Goal: Task Accomplishment & Management: Use online tool/utility

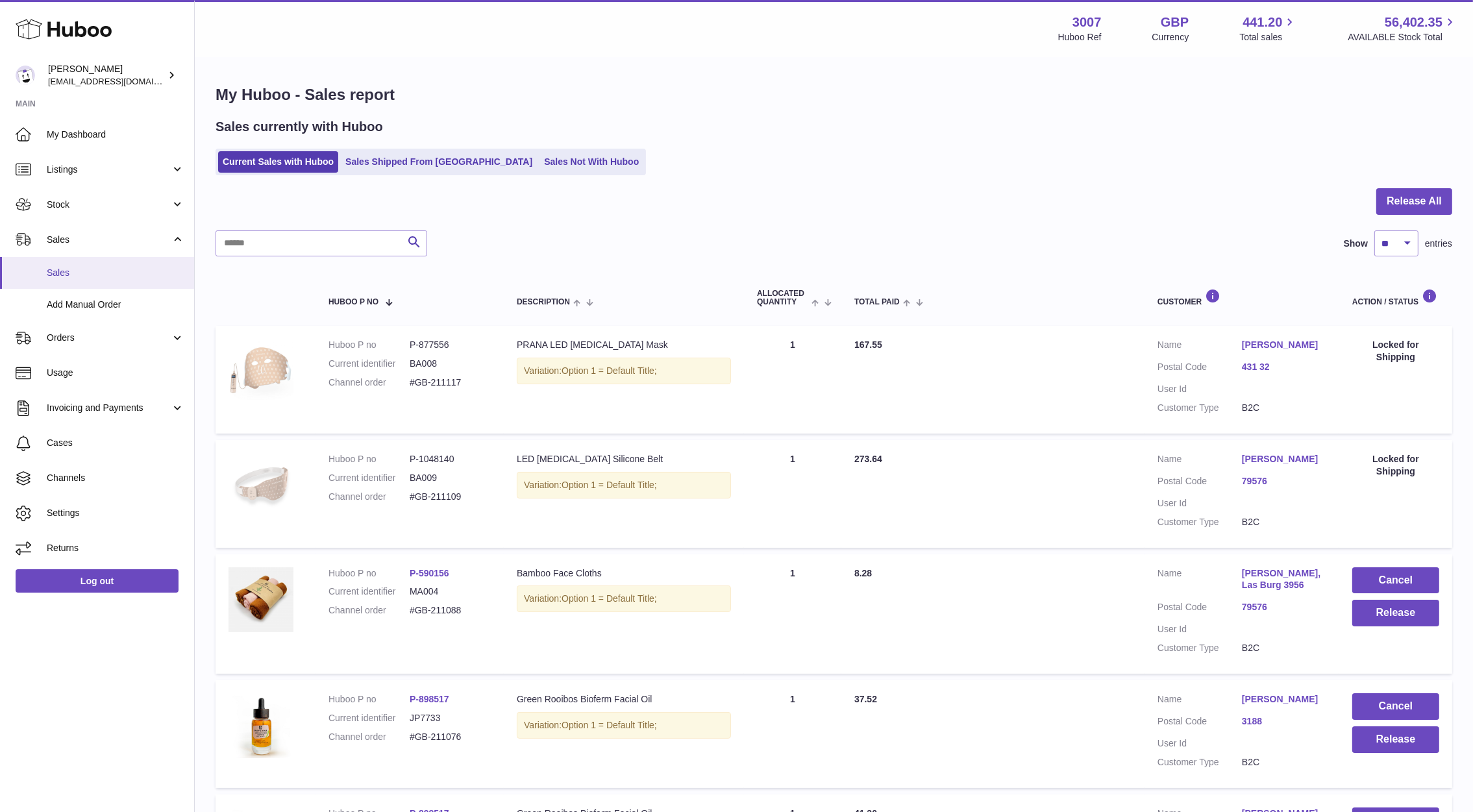
click at [84, 267] on span "Sales" at bounding box center [116, 273] width 138 height 12
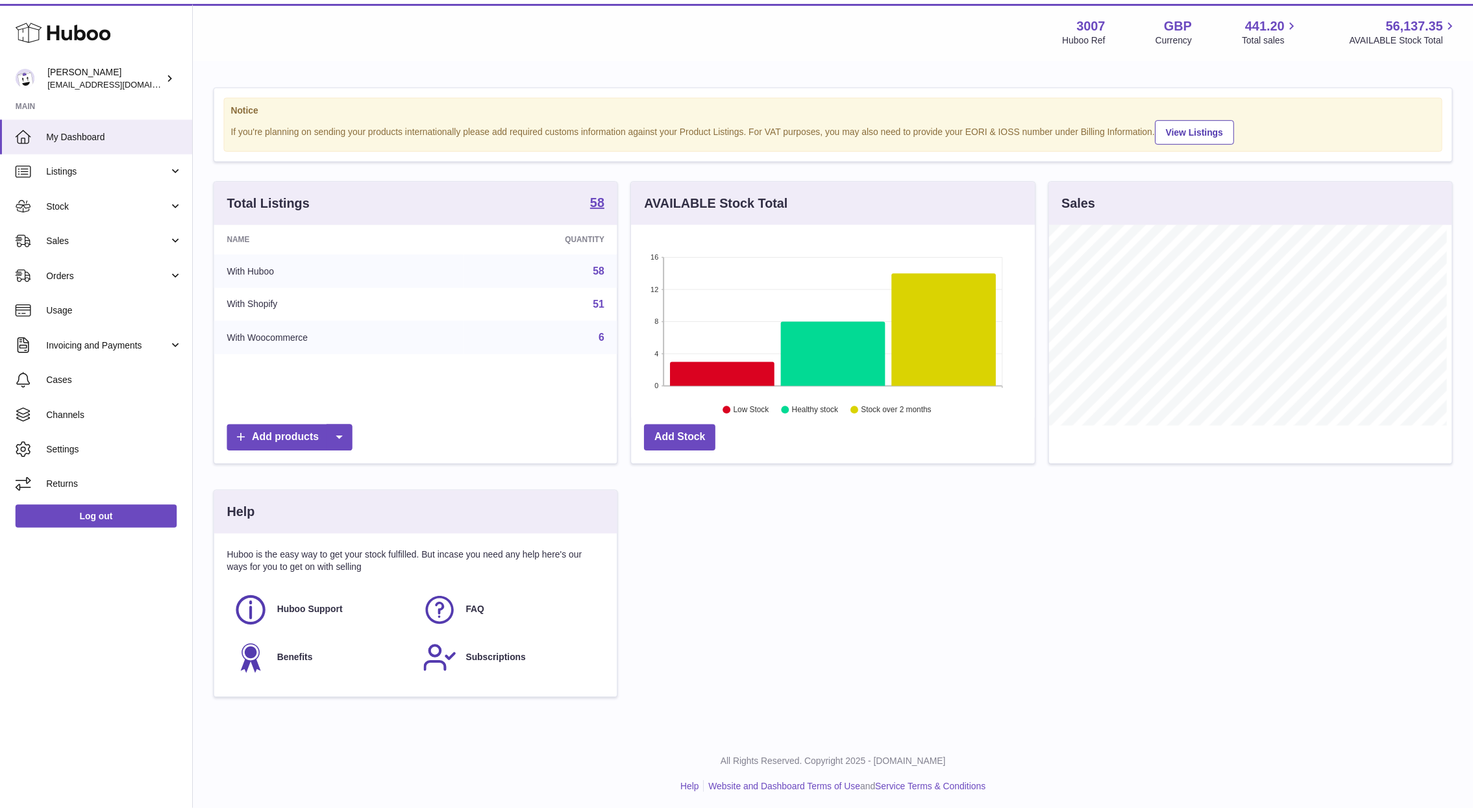
scroll to position [648963, 648922]
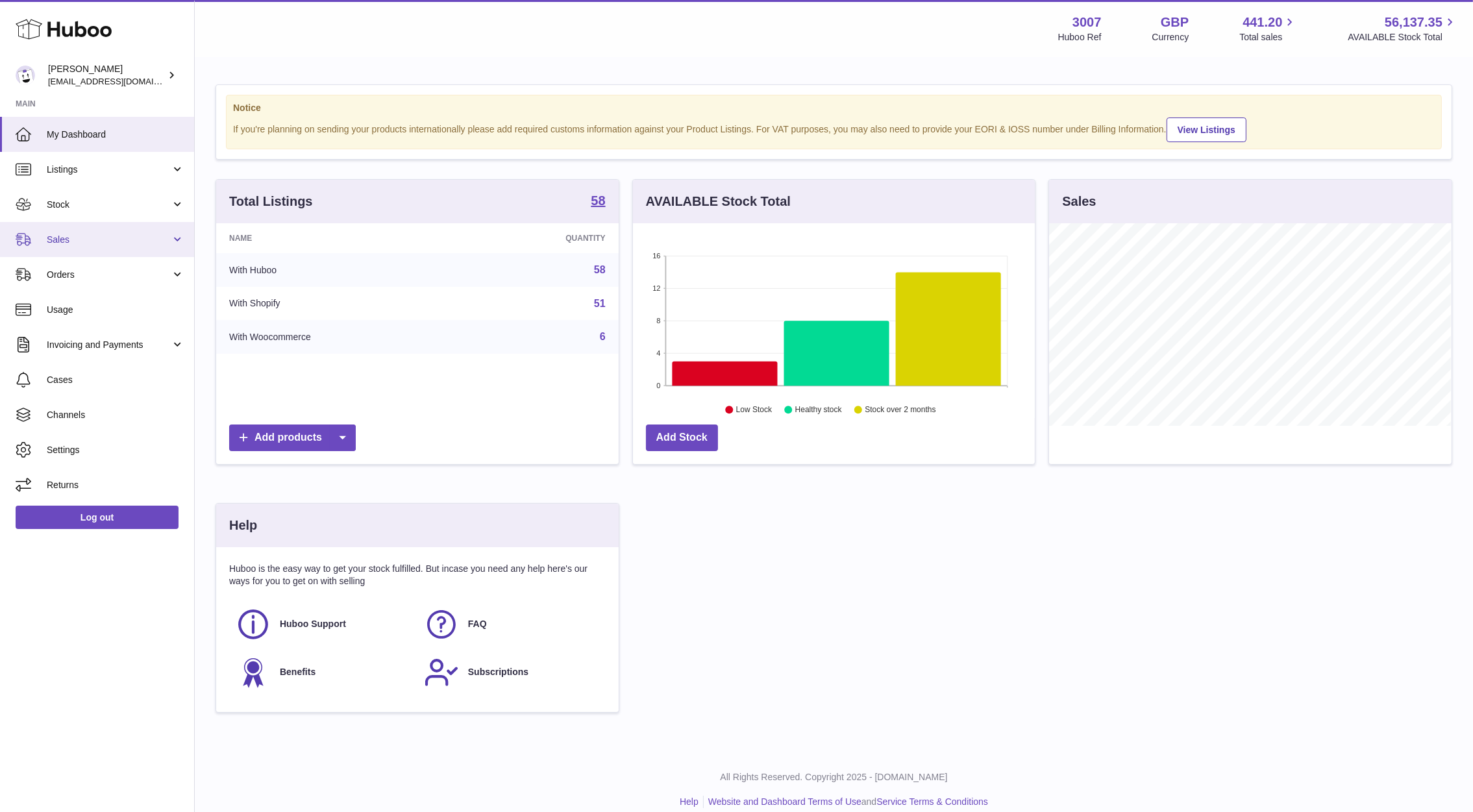
click at [98, 235] on span "Sales" at bounding box center [109, 240] width 124 height 12
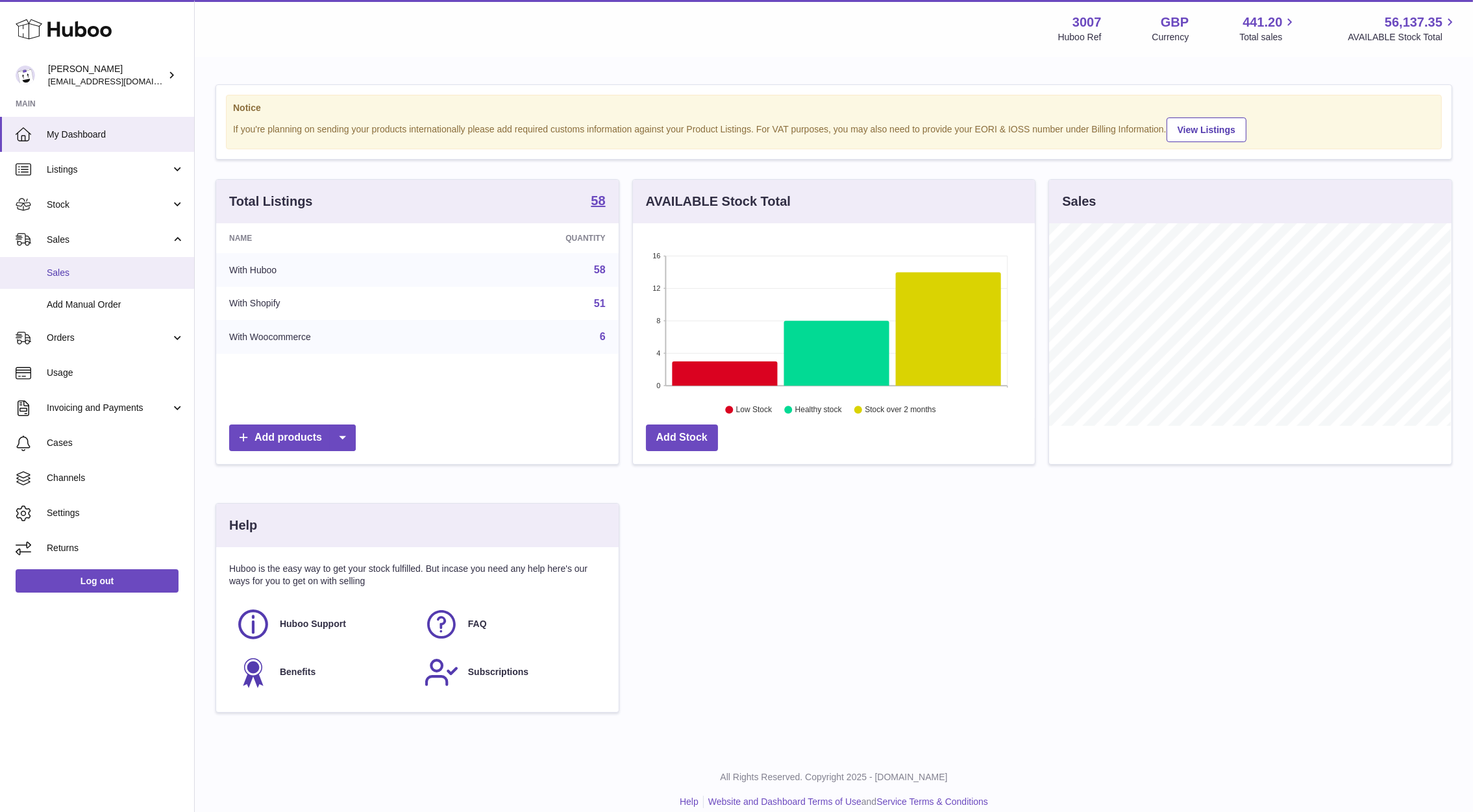
click at [109, 273] on span "Sales" at bounding box center [116, 273] width 138 height 12
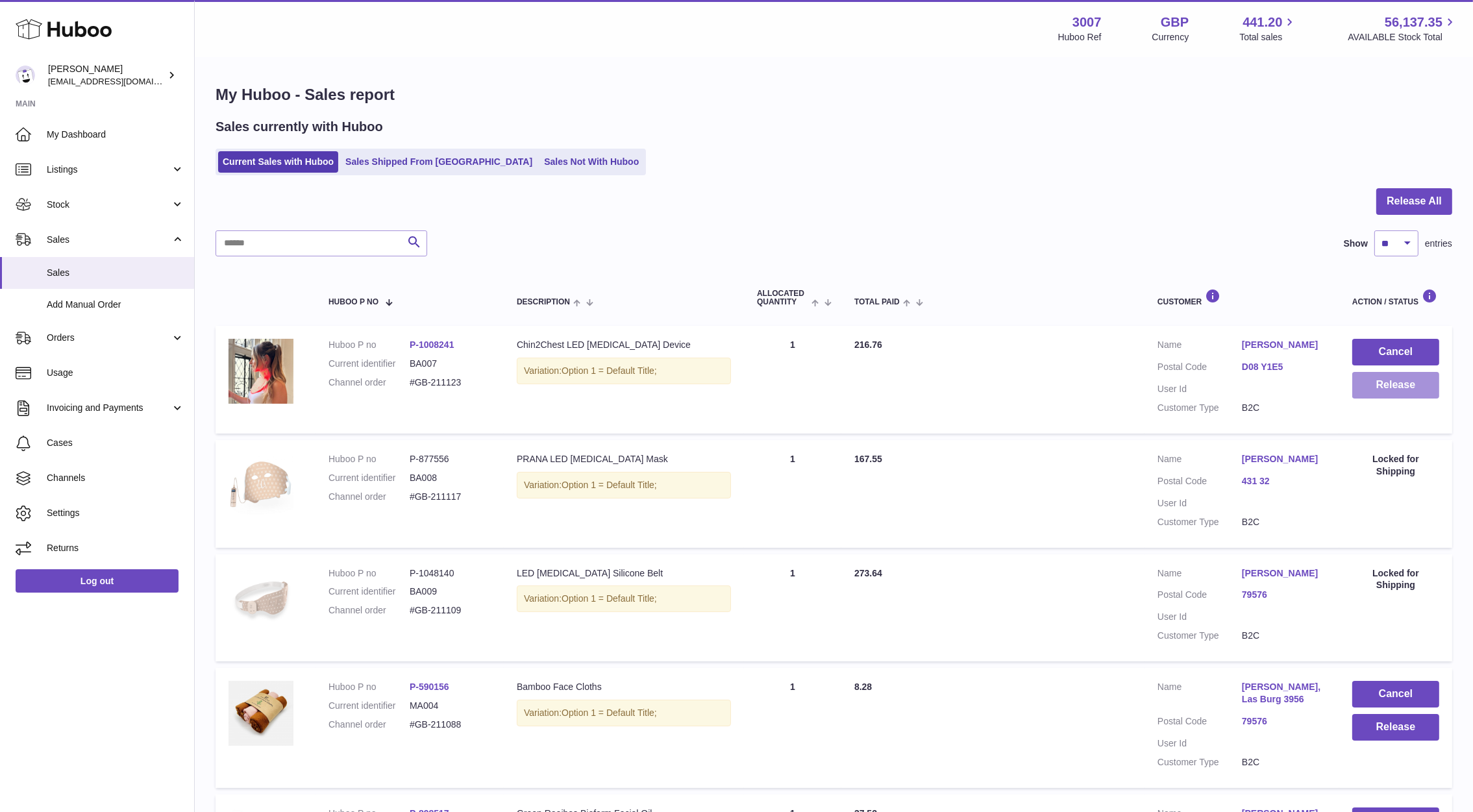
click at [1405, 397] on button "Release" at bounding box center [1396, 385] width 87 height 27
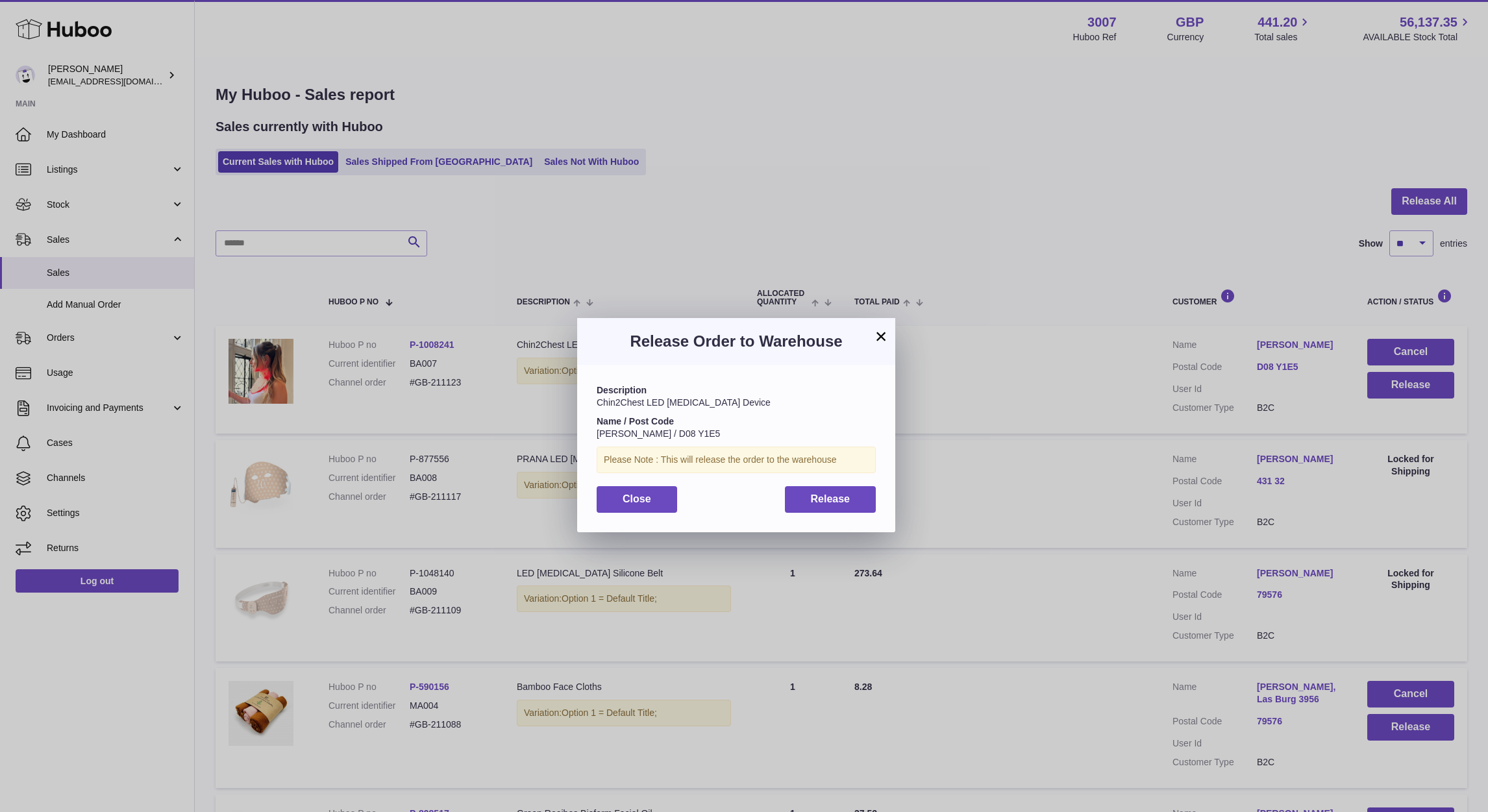
click at [823, 515] on div "Description Chin2Chest LED [MEDICAL_DATA] Device Name / Post Code [PERSON_NAME]…" at bounding box center [736, 448] width 318 height 167
click at [824, 501] on span "Release" at bounding box center [830, 498] width 40 height 11
